Goal: Task Accomplishment & Management: Use online tool/utility

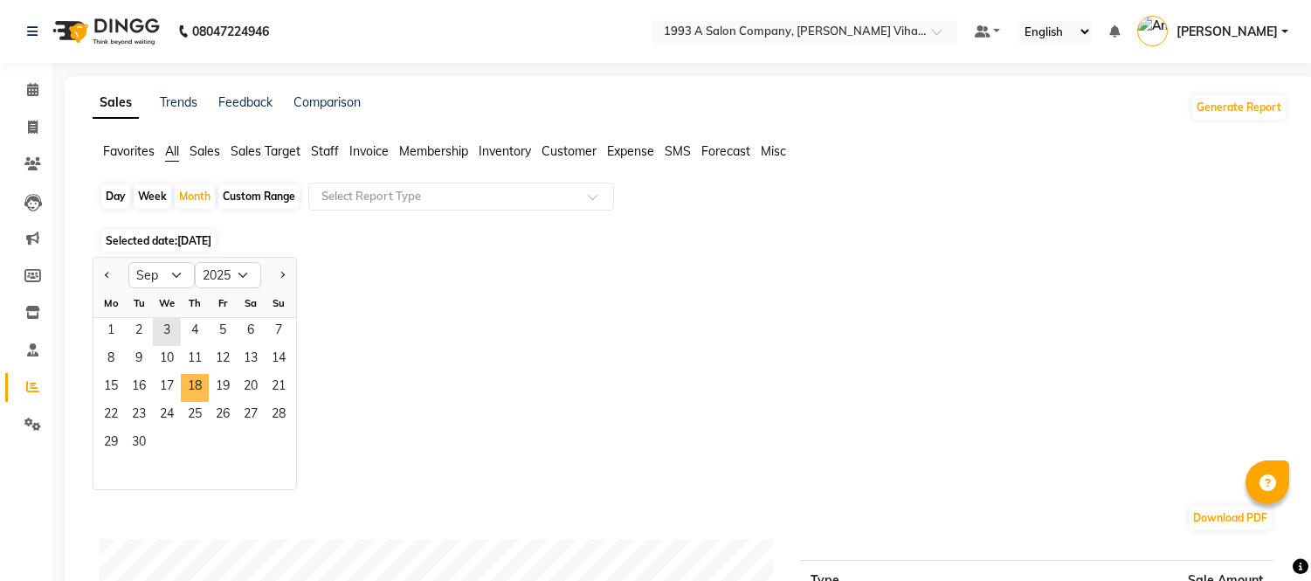
select select "9"
select select "2025"
click at [159, 337] on span "3" at bounding box center [167, 332] width 28 height 28
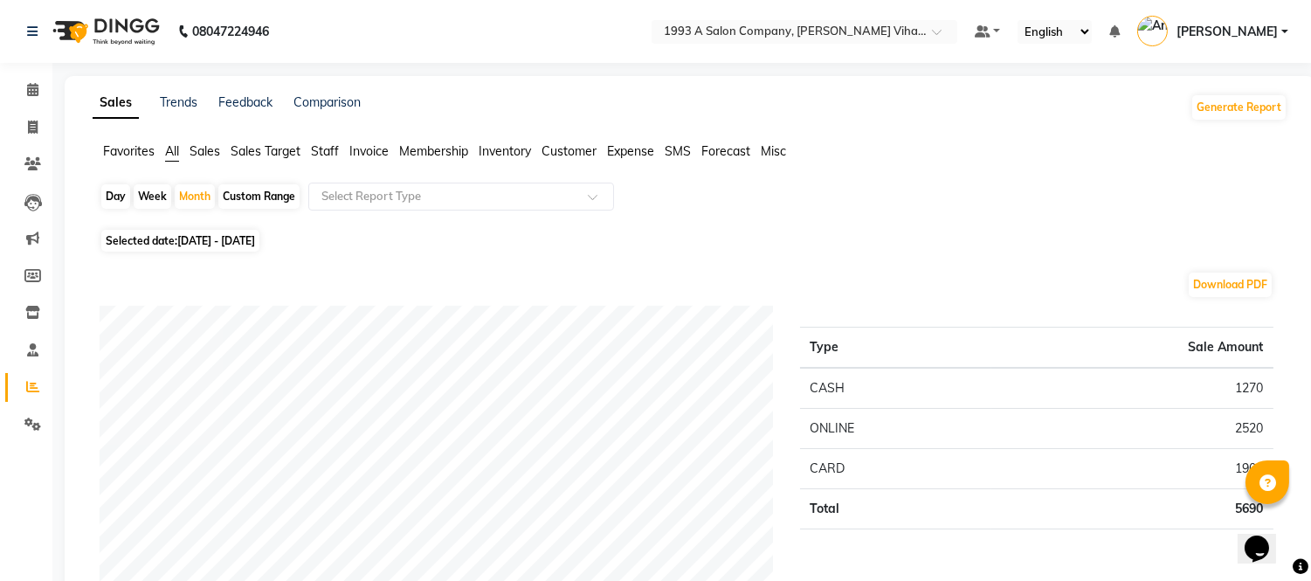
click at [125, 198] on div "Day" at bounding box center [115, 196] width 29 height 24
select select "9"
select select "2025"
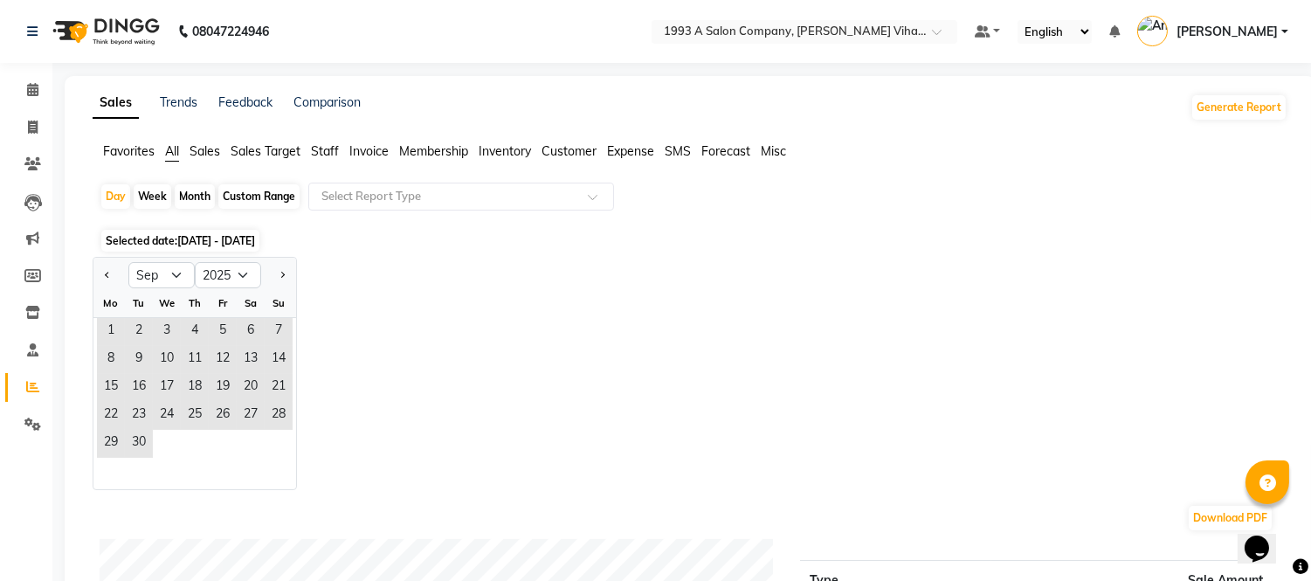
click at [196, 198] on div "Month" at bounding box center [195, 196] width 40 height 24
select select "9"
select select "2025"
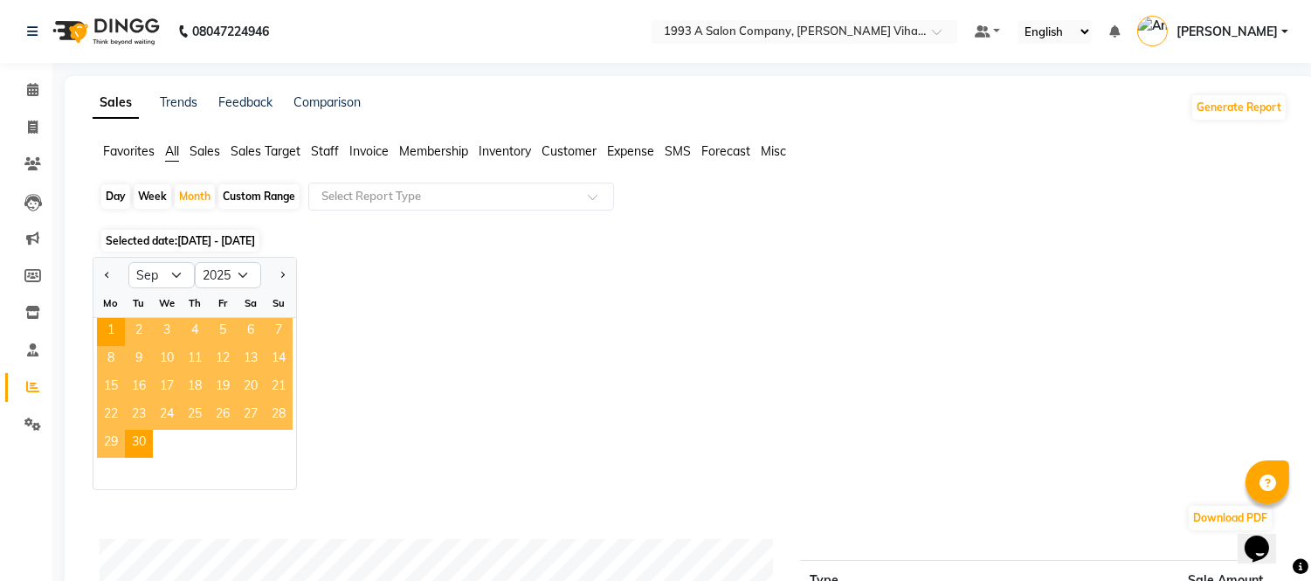
click at [169, 326] on span "3" at bounding box center [167, 332] width 28 height 28
click at [155, 196] on div "Week" at bounding box center [153, 196] width 38 height 24
select select "9"
select select "2025"
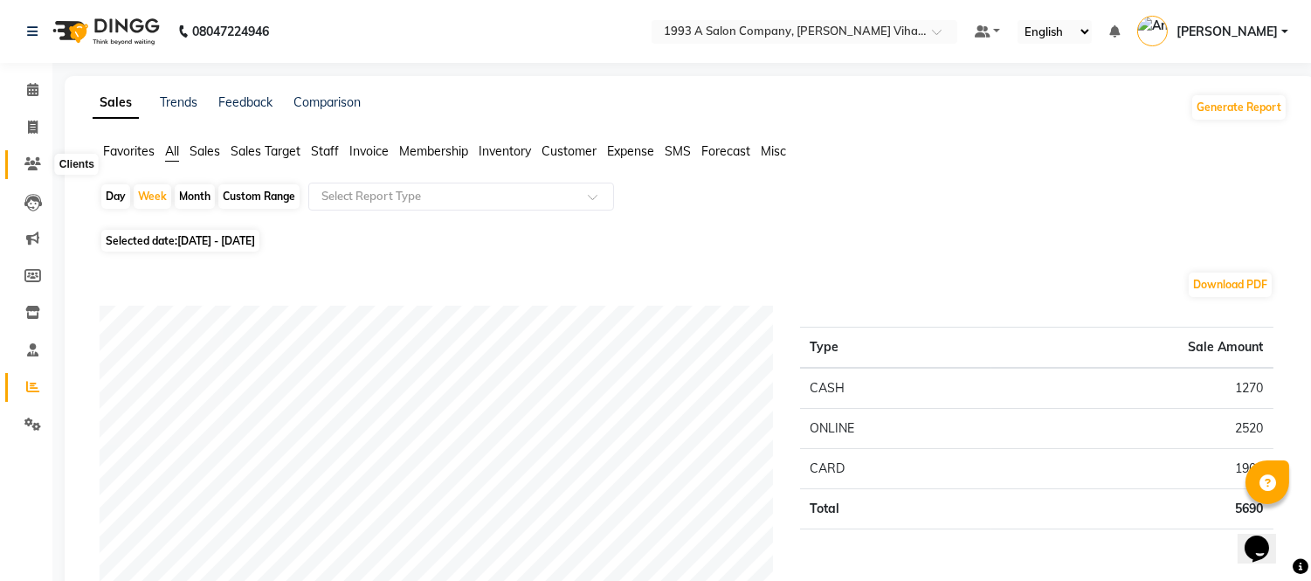
click at [24, 162] on icon at bounding box center [32, 163] width 17 height 13
